Goal: Task Accomplishment & Management: Complete application form

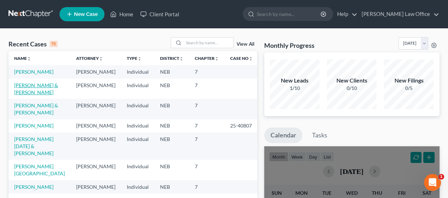
click at [34, 93] on link "[PERSON_NAME] & [PERSON_NAME]" at bounding box center [36, 88] width 44 height 13
select select "4"
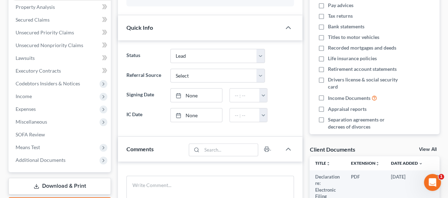
scroll to position [106, 0]
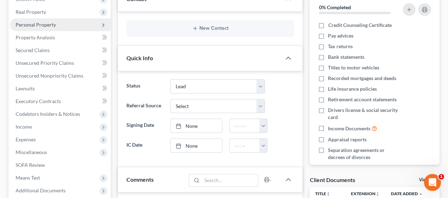
click at [57, 23] on span "Personal Property" at bounding box center [60, 24] width 101 height 13
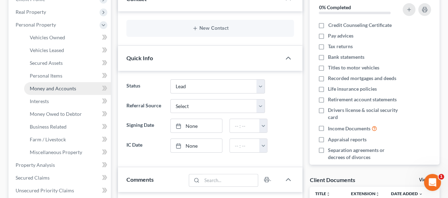
click at [71, 86] on span "Money and Accounts" at bounding box center [53, 88] width 46 height 6
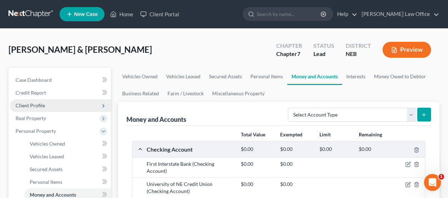
click at [48, 103] on span "Client Profile" at bounding box center [60, 105] width 101 height 13
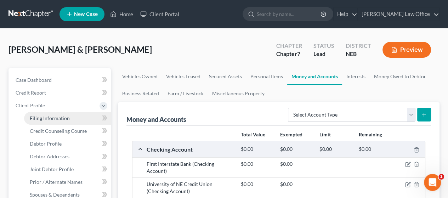
click at [67, 116] on span "Filing Information" at bounding box center [50, 118] width 40 height 6
select select "1"
select select "0"
select select "30"
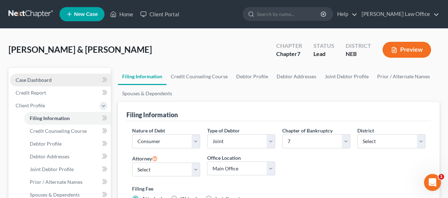
click at [49, 78] on span "Case Dashboard" at bounding box center [34, 80] width 36 height 6
select select "4"
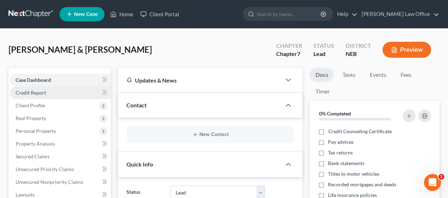
click at [43, 91] on span "Credit Report" at bounding box center [31, 93] width 30 height 6
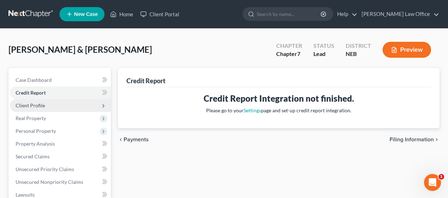
click at [43, 103] on span "Client Profile" at bounding box center [30, 105] width 29 height 6
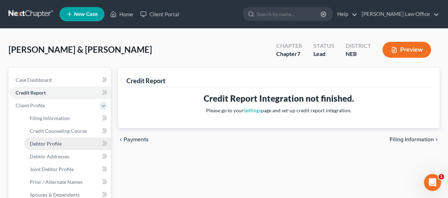
click at [51, 141] on span "Debtor Profile" at bounding box center [46, 144] width 32 height 6
select select "1"
select select "4"
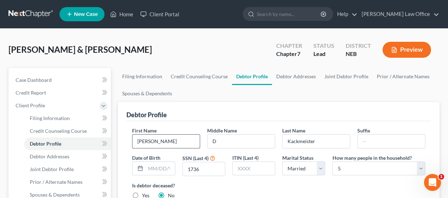
drag, startPoint x: 157, startPoint y: 138, endPoint x: 160, endPoint y: 142, distance: 4.5
click at [158, 138] on input "[PERSON_NAME]" at bounding box center [165, 141] width 67 height 13
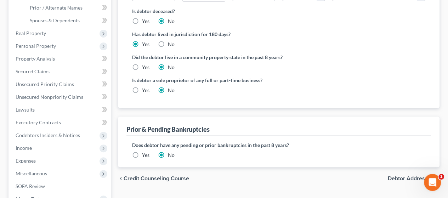
scroll to position [177, 0]
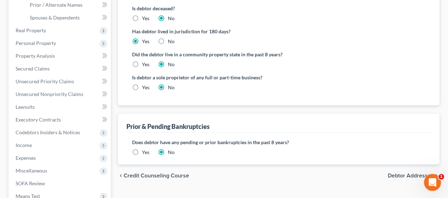
type input "[PERSON_NAME]"
click at [403, 175] on span "Debtor Addresses" at bounding box center [411, 176] width 46 height 6
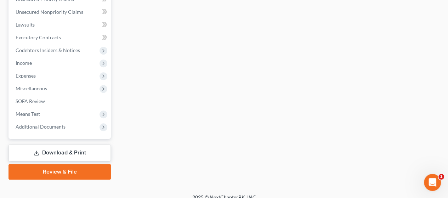
scroll to position [267, 0]
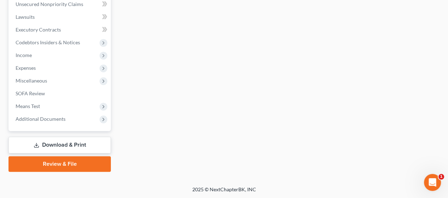
click at [58, 142] on link "Download & Print" at bounding box center [59, 145] width 102 height 17
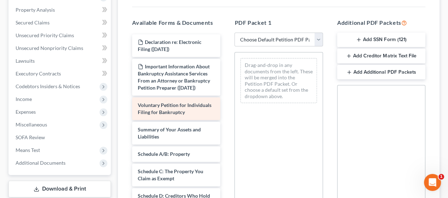
scroll to position [142, 0]
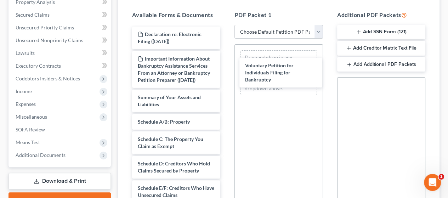
drag, startPoint x: 154, startPoint y: 108, endPoint x: 260, endPoint y: 66, distance: 113.6
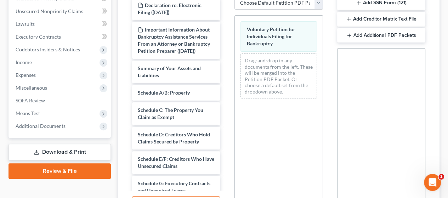
scroll to position [246, 0]
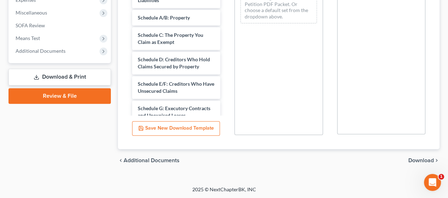
click at [424, 160] on span "Download" at bounding box center [420, 161] width 25 height 6
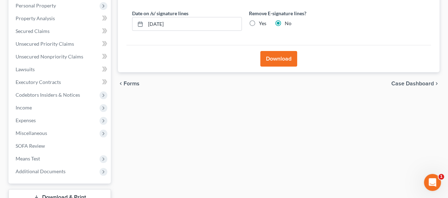
scroll to position [36, 0]
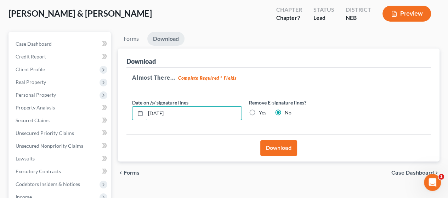
drag, startPoint x: 182, startPoint y: 110, endPoint x: 120, endPoint y: 106, distance: 62.1
click at [120, 106] on div "Download Almost There... Complete Required * Fields Date on /s/ signature lines…" at bounding box center [278, 104] width 321 height 113
click at [259, 112] on label "Yes" at bounding box center [262, 112] width 7 height 7
click at [262, 112] on input "Yes" at bounding box center [264, 111] width 5 height 5
radio input "true"
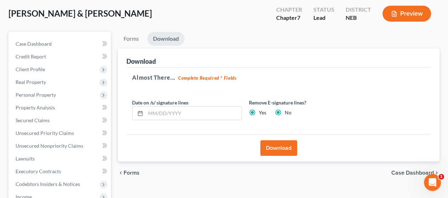
radio input "false"
click at [283, 146] on button "Download" at bounding box center [278, 148] width 37 height 16
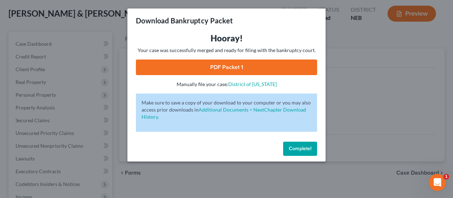
click at [258, 65] on link "PDF Packet 1" at bounding box center [226, 67] width 181 height 16
click at [308, 150] on span "Complete!" at bounding box center [300, 148] width 23 height 6
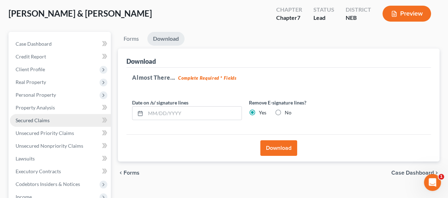
click at [70, 120] on link "Secured Claims" at bounding box center [60, 120] width 101 height 13
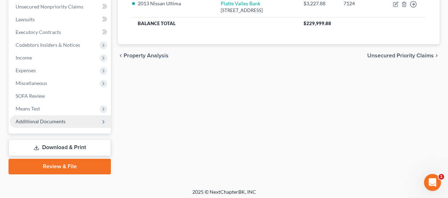
scroll to position [177, 0]
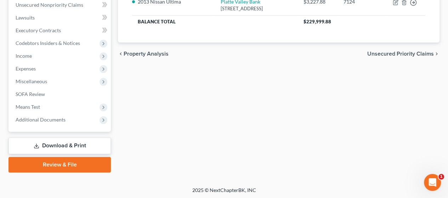
click at [78, 144] on link "Download & Print" at bounding box center [59, 145] width 102 height 17
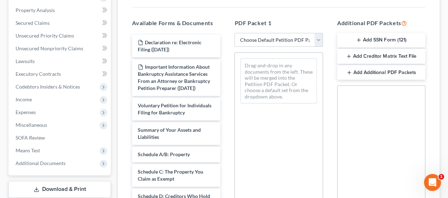
scroll to position [177, 0]
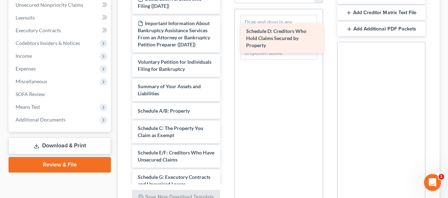
drag, startPoint x: 183, startPoint y: 168, endPoint x: 291, endPoint y: 33, distance: 173.3
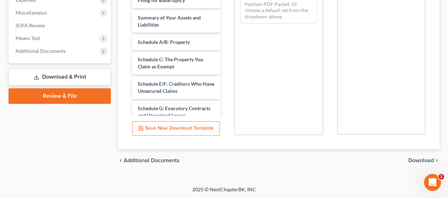
click at [424, 158] on span "Download" at bounding box center [420, 161] width 25 height 6
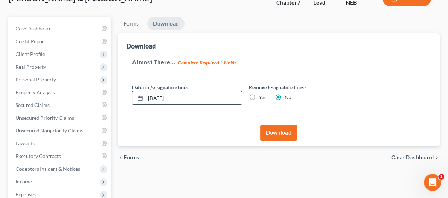
scroll to position [36, 0]
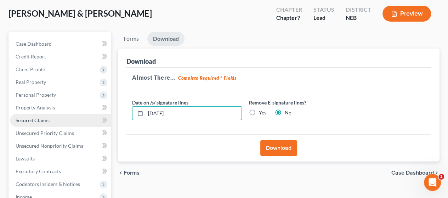
drag, startPoint x: 181, startPoint y: 113, endPoint x: 86, endPoint y: 114, distance: 95.2
click at [80, 116] on div "Petition Navigation Case Dashboard Payments Invoices Payments Payments Credit R…" at bounding box center [224, 172] width 438 height 281
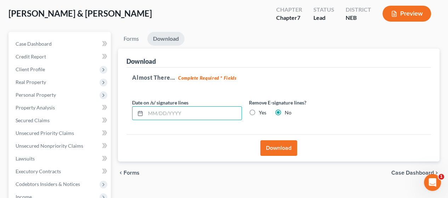
click at [259, 110] on label "Yes" at bounding box center [262, 112] width 7 height 7
click at [262, 110] on input "Yes" at bounding box center [264, 111] width 5 height 5
radio input "true"
radio input "false"
click at [281, 143] on button "Download" at bounding box center [278, 148] width 37 height 16
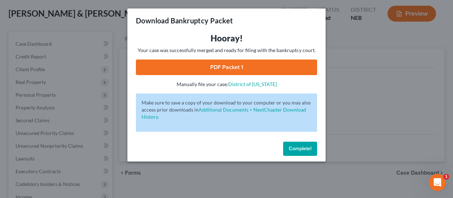
click at [290, 66] on link "PDF Packet 1" at bounding box center [226, 67] width 181 height 16
drag, startPoint x: 296, startPoint y: 145, endPoint x: 257, endPoint y: 141, distance: 38.9
click at [296, 145] on span "Complete!" at bounding box center [300, 148] width 23 height 6
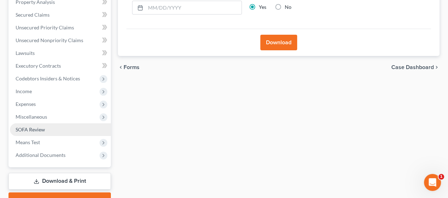
scroll to position [142, 0]
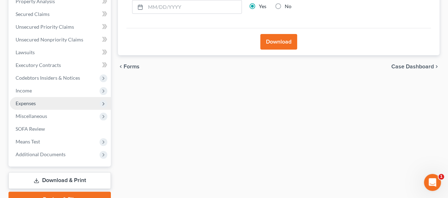
click at [50, 103] on span "Expenses" at bounding box center [60, 103] width 101 height 13
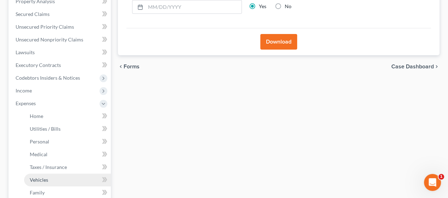
click at [79, 178] on link "Vehicles" at bounding box center [67, 179] width 87 height 13
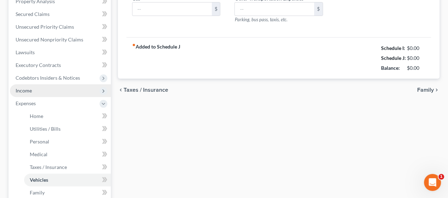
scroll to position [56, 0]
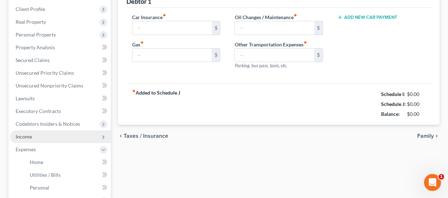
type input "372.00"
type input "350.00"
type input "150.00"
type input "0.00"
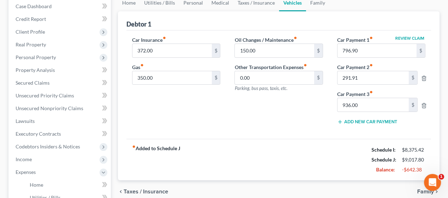
scroll to position [0, 0]
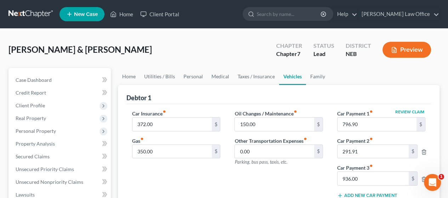
click at [408, 47] on button "Preview" at bounding box center [406, 50] width 48 height 16
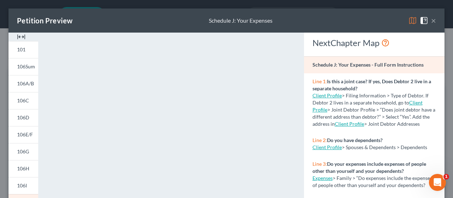
click at [431, 22] on button "×" at bounding box center [433, 20] width 5 height 8
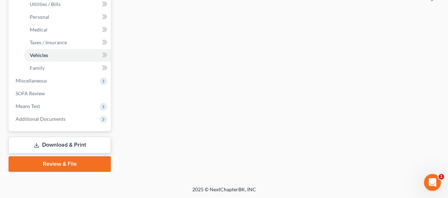
click at [68, 145] on link "Download & Print" at bounding box center [59, 145] width 102 height 17
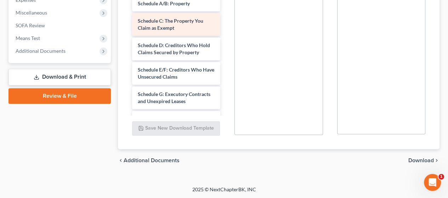
scroll to position [106, 0]
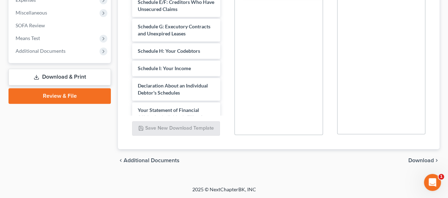
drag, startPoint x: 194, startPoint y: 106, endPoint x: 302, endPoint y: -12, distance: 159.6
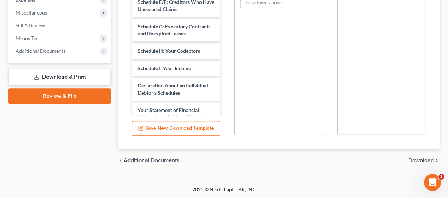
click at [419, 160] on span "Download" at bounding box center [420, 161] width 25 height 6
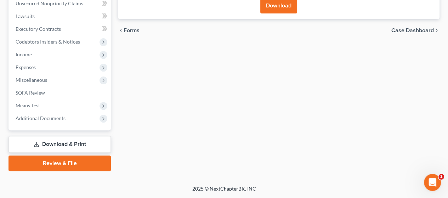
scroll to position [178, 0]
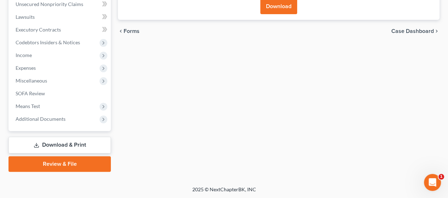
click at [280, 8] on button "Download" at bounding box center [278, 7] width 37 height 16
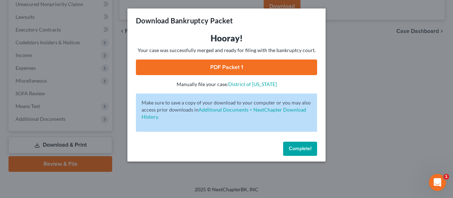
click at [302, 148] on span "Complete!" at bounding box center [300, 148] width 23 height 6
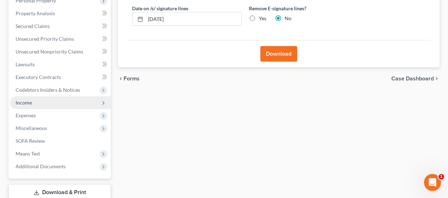
scroll to position [142, 0]
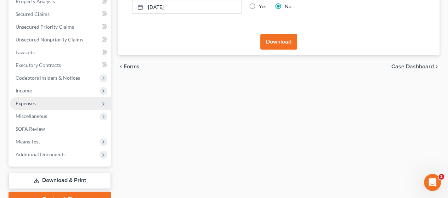
click at [62, 102] on span "Expenses" at bounding box center [60, 103] width 101 height 13
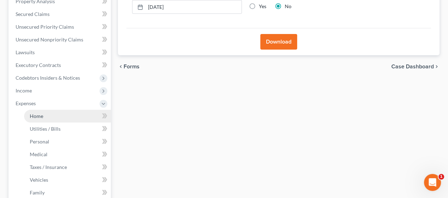
click at [68, 116] on link "Home" at bounding box center [67, 116] width 87 height 13
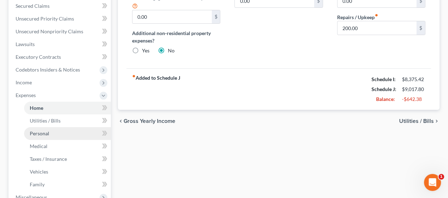
scroll to position [142, 0]
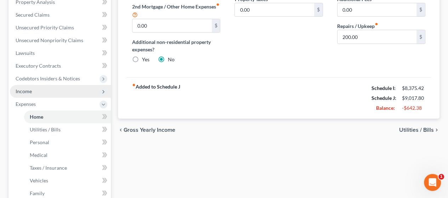
click at [63, 90] on span "Income" at bounding box center [60, 91] width 101 height 13
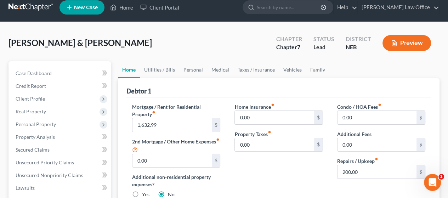
scroll to position [0, 0]
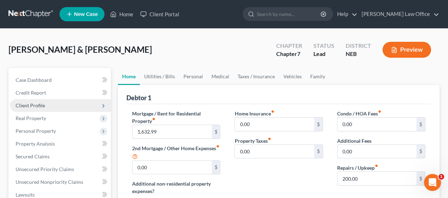
click at [60, 104] on span "Client Profile" at bounding box center [60, 105] width 101 height 13
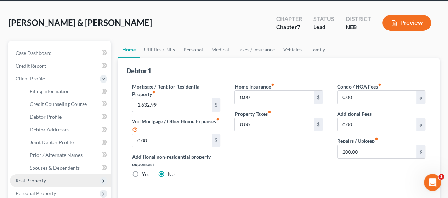
scroll to position [71, 0]
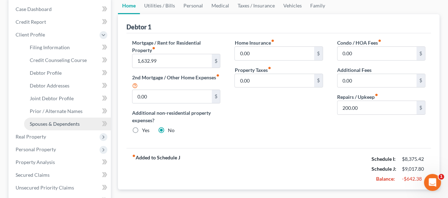
click at [59, 123] on span "Spouses & Dependents" at bounding box center [55, 124] width 50 height 6
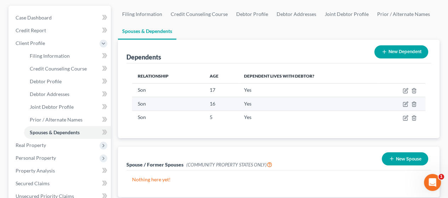
scroll to position [71, 0]
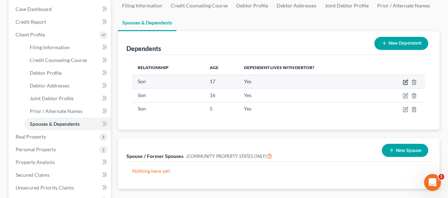
click at [407, 82] on icon "button" at bounding box center [405, 82] width 4 height 4
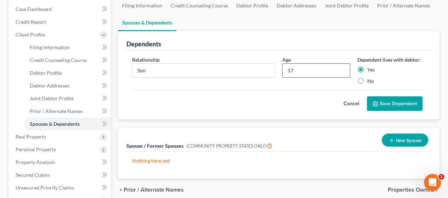
drag, startPoint x: 295, startPoint y: 70, endPoint x: 291, endPoint y: 72, distance: 4.3
click at [291, 72] on input "17" at bounding box center [315, 70] width 67 height 13
type input "18"
click at [388, 101] on button "Save Dependent" at bounding box center [395, 103] width 56 height 15
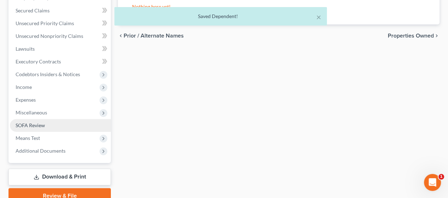
scroll to position [248, 0]
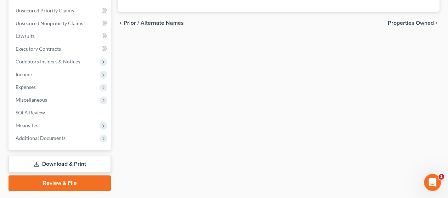
click at [71, 165] on link "Download & Print" at bounding box center [59, 164] width 102 height 17
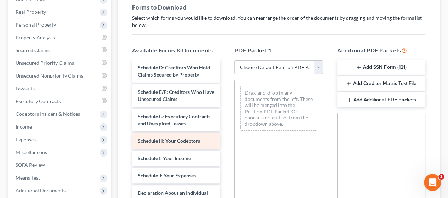
scroll to position [177, 0]
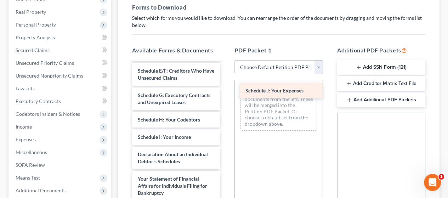
drag, startPoint x: 184, startPoint y: 174, endPoint x: 292, endPoint y: 89, distance: 137.3
click at [226, 89] on div "Schedule J: Your Expenses Declaration re: Electronic Filing ([DATE]) Important …" at bounding box center [175, 125] width 99 height 480
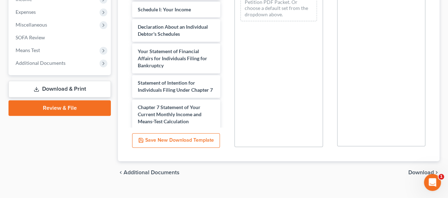
scroll to position [246, 0]
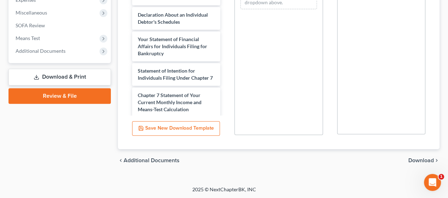
click at [422, 159] on span "Download" at bounding box center [420, 161] width 25 height 6
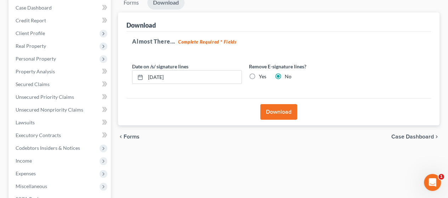
scroll to position [72, 0]
click at [278, 109] on button "Download" at bounding box center [278, 113] width 37 height 16
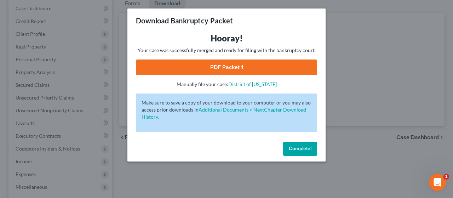
click at [242, 66] on link "PDF Packet 1" at bounding box center [226, 67] width 181 height 16
click at [299, 147] on span "Complete!" at bounding box center [300, 148] width 23 height 6
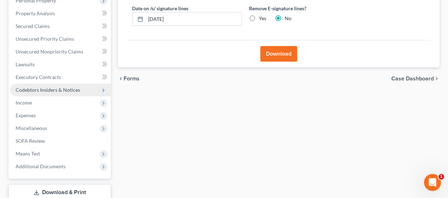
scroll to position [142, 0]
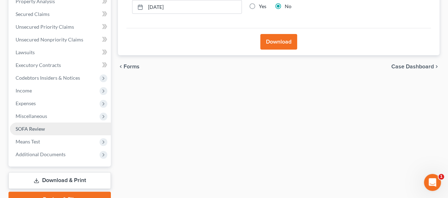
click at [53, 125] on link "SOFA Review" at bounding box center [60, 128] width 101 height 13
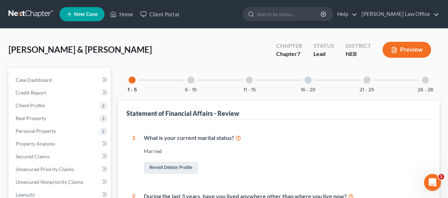
click at [409, 51] on button "Preview" at bounding box center [406, 50] width 48 height 16
